Goal: Transaction & Acquisition: Purchase product/service

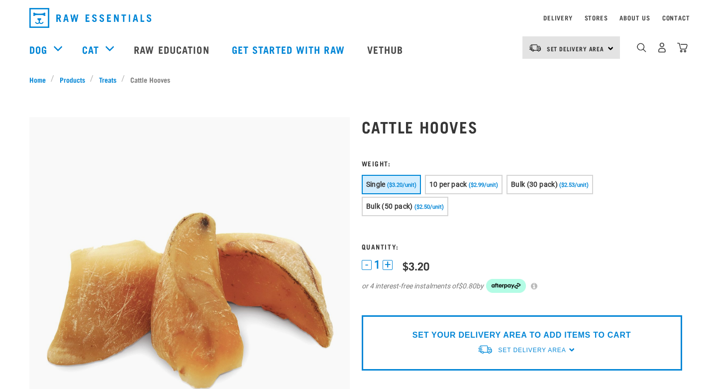
scroll to position [29, 0]
click at [409, 213] on button "Bulk (50 pack) ($2.50/unit)" at bounding box center [405, 205] width 87 height 19
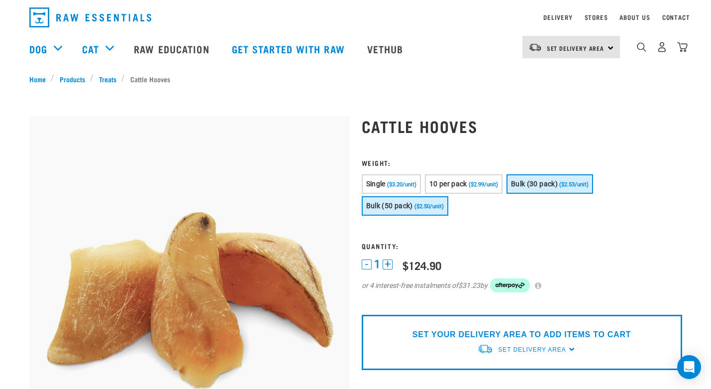
click at [542, 181] on span "Bulk (30 pack)" at bounding box center [534, 184] width 47 height 8
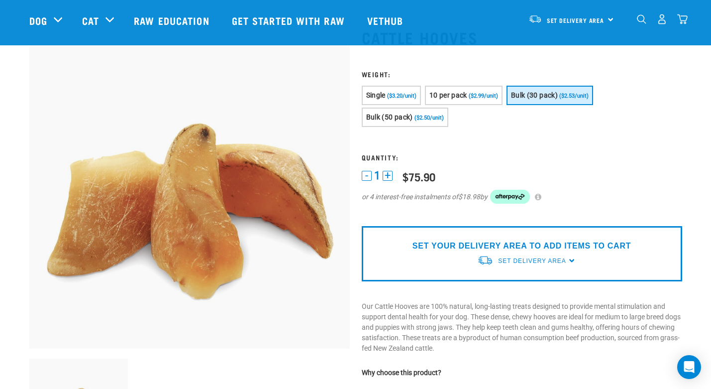
scroll to position [44, 0]
click at [517, 260] on span "Set Delivery Area" at bounding box center [532, 261] width 68 height 7
click at [513, 298] on link "[GEOGRAPHIC_DATA]" at bounding box center [526, 301] width 99 height 16
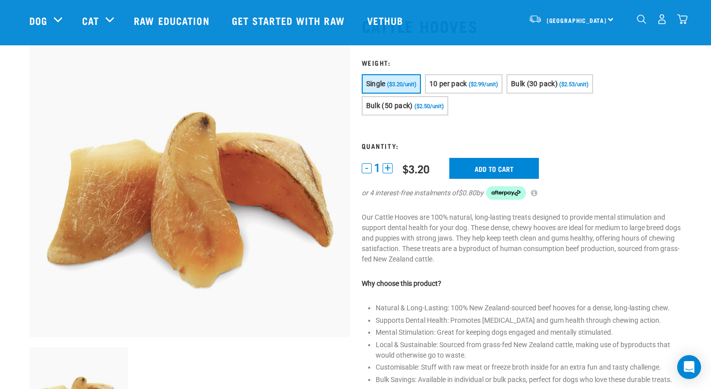
scroll to position [33, 0]
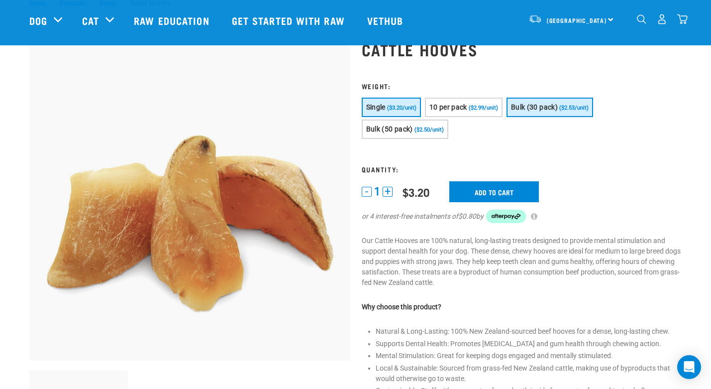
click at [528, 109] on span "Bulk (30 pack)" at bounding box center [534, 107] width 47 height 8
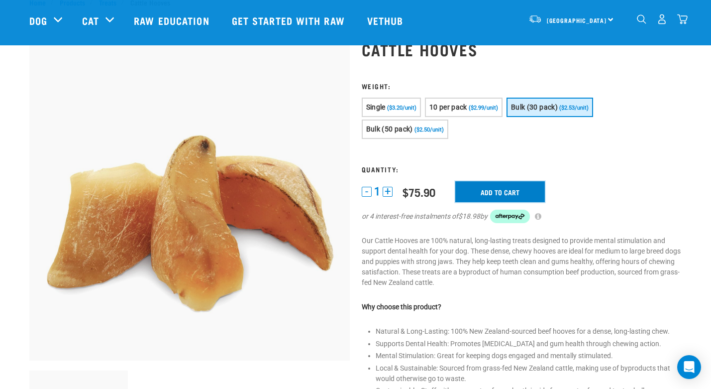
click at [500, 189] on input "Add to cart" at bounding box center [501, 191] width 90 height 21
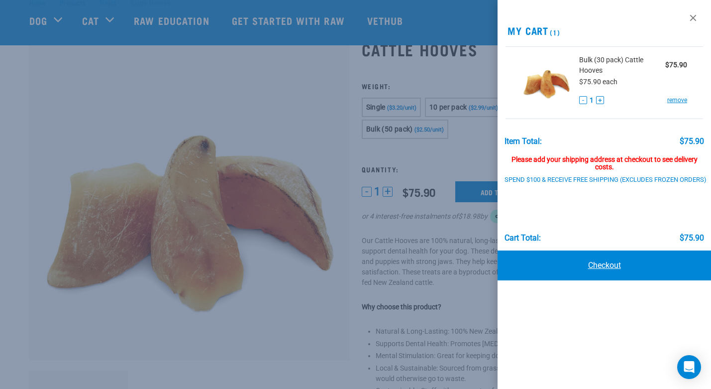
click at [600, 267] on link "Checkout" at bounding box center [605, 265] width 214 height 30
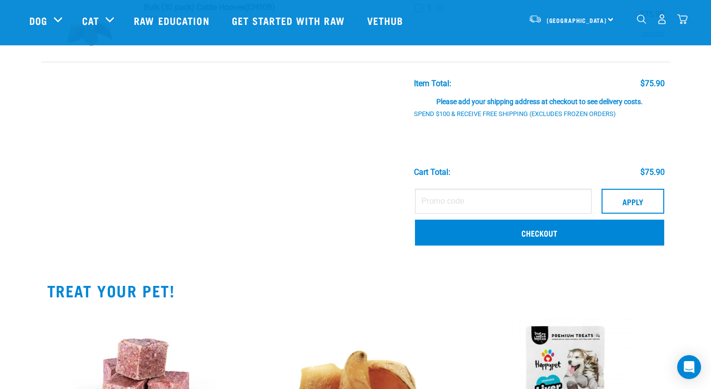
scroll to position [98, 0]
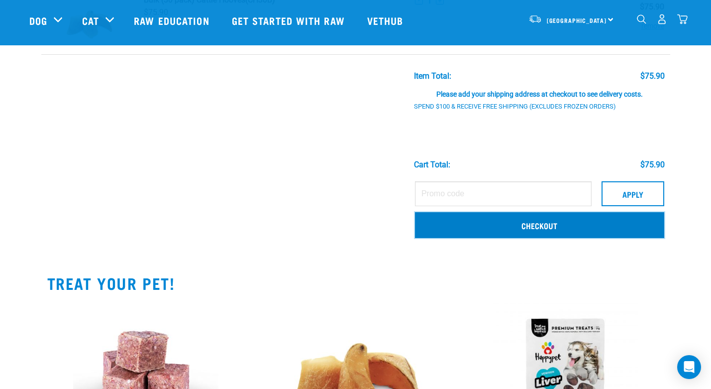
click at [550, 219] on link "Checkout" at bounding box center [539, 225] width 249 height 26
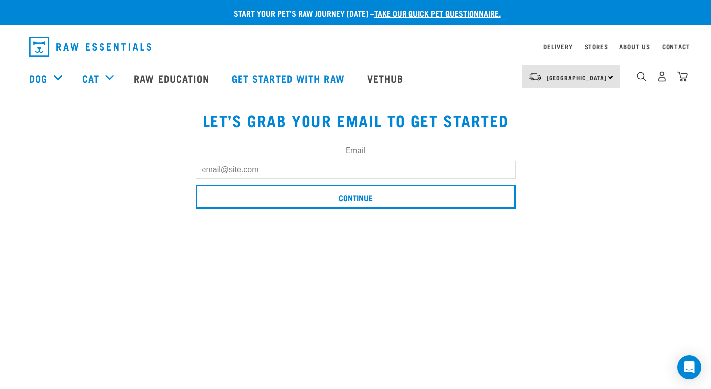
click at [400, 168] on input "Email" at bounding box center [356, 170] width 321 height 18
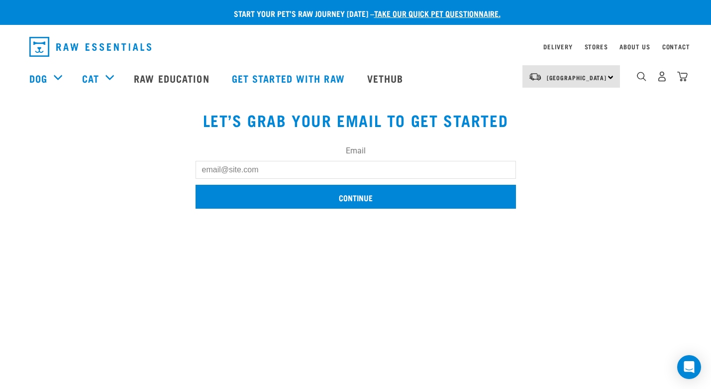
type input "[EMAIL_ADDRESS][DOMAIN_NAME]"
click at [353, 200] on input "Continue" at bounding box center [356, 197] width 321 height 24
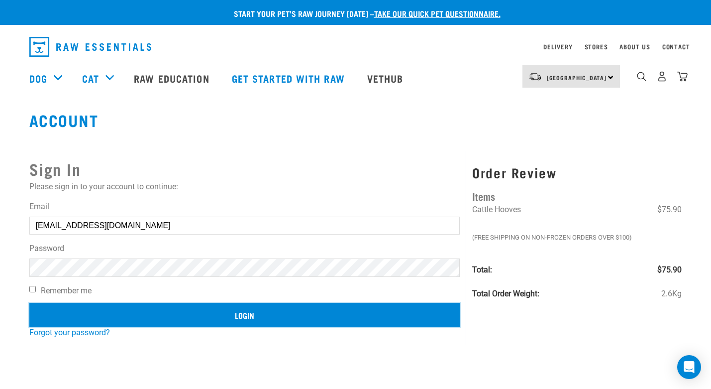
click at [325, 311] on input "Login" at bounding box center [244, 315] width 431 height 24
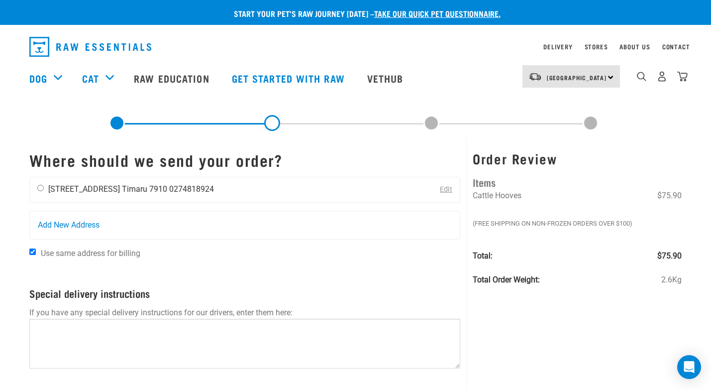
click at [41, 188] on input "radio" at bounding box center [40, 188] width 6 height 6
radio input "true"
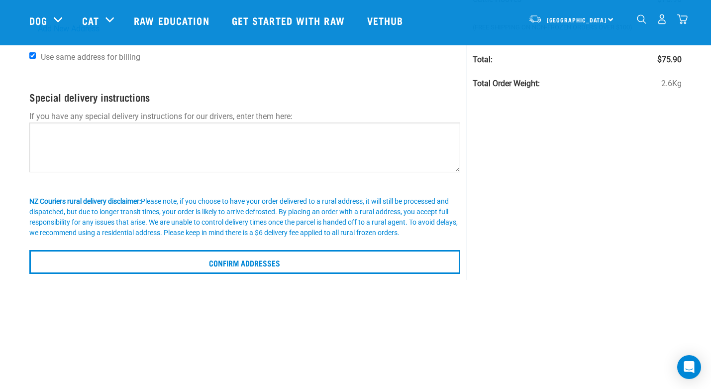
scroll to position [126, 0]
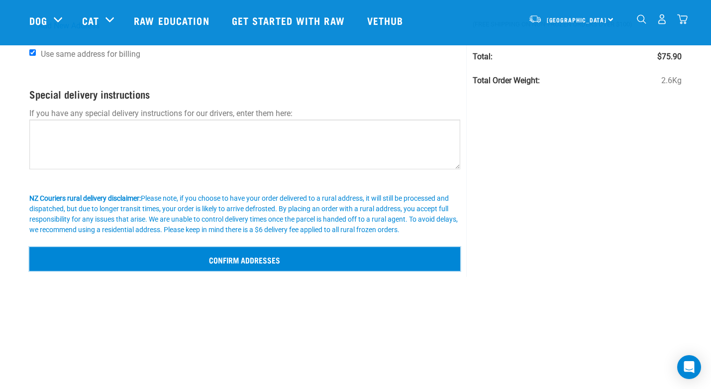
click at [397, 259] on input "Confirm addresses" at bounding box center [245, 259] width 432 height 24
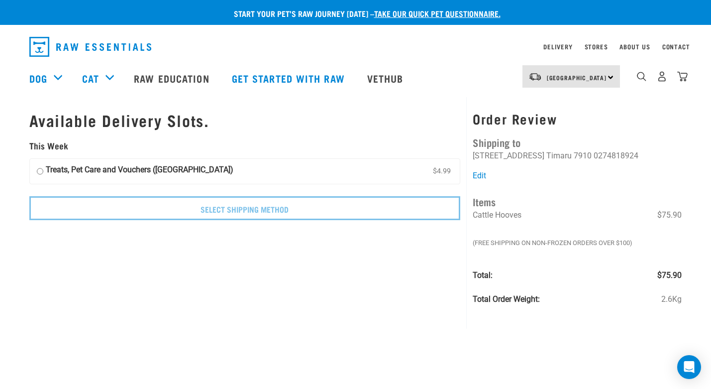
scroll to position [5, 0]
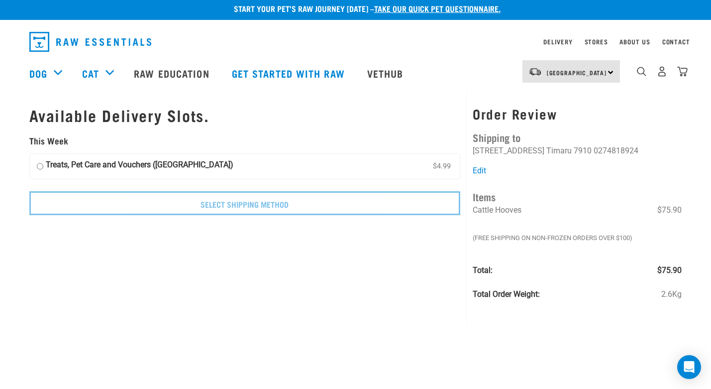
click at [41, 166] on input "Treats, Pet Care and Vouchers ([GEOGRAPHIC_DATA]) $4.99" at bounding box center [40, 166] width 6 height 15
radio input "true"
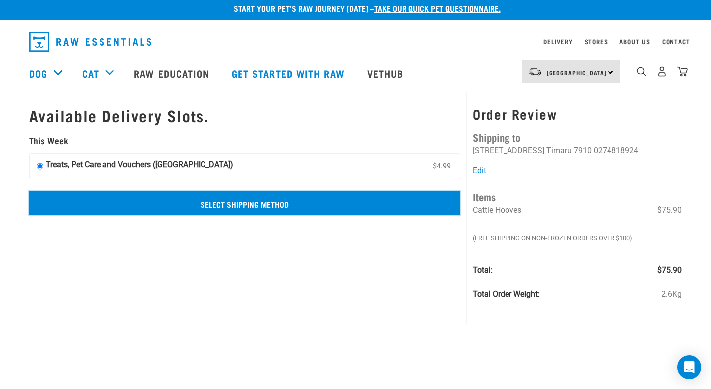
click at [253, 210] on input "Select Shipping Method" at bounding box center [245, 203] width 432 height 24
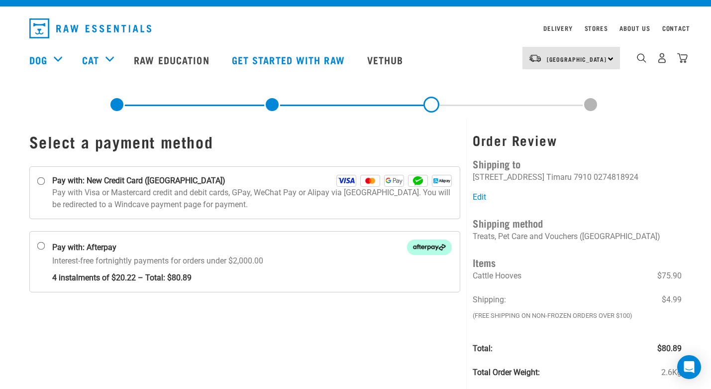
scroll to position [19, 0]
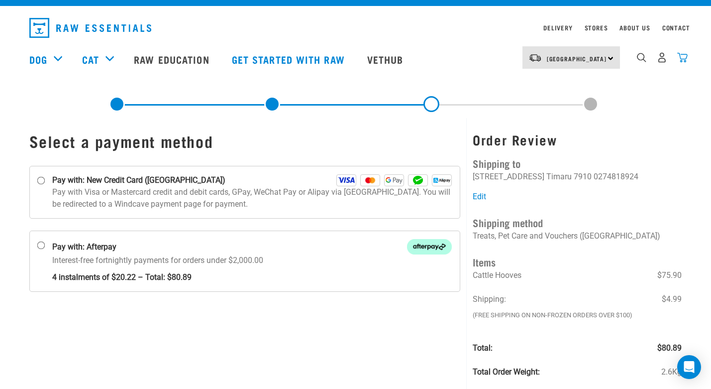
click at [682, 57] on img "dropdown navigation" at bounding box center [683, 57] width 10 height 10
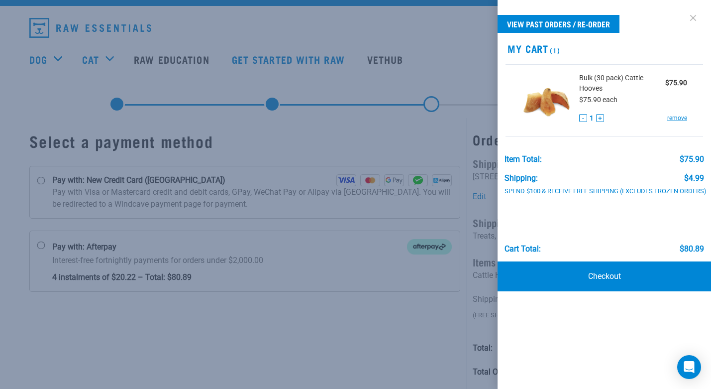
click at [691, 17] on link at bounding box center [693, 18] width 16 height 16
